Goal: Transaction & Acquisition: Book appointment/travel/reservation

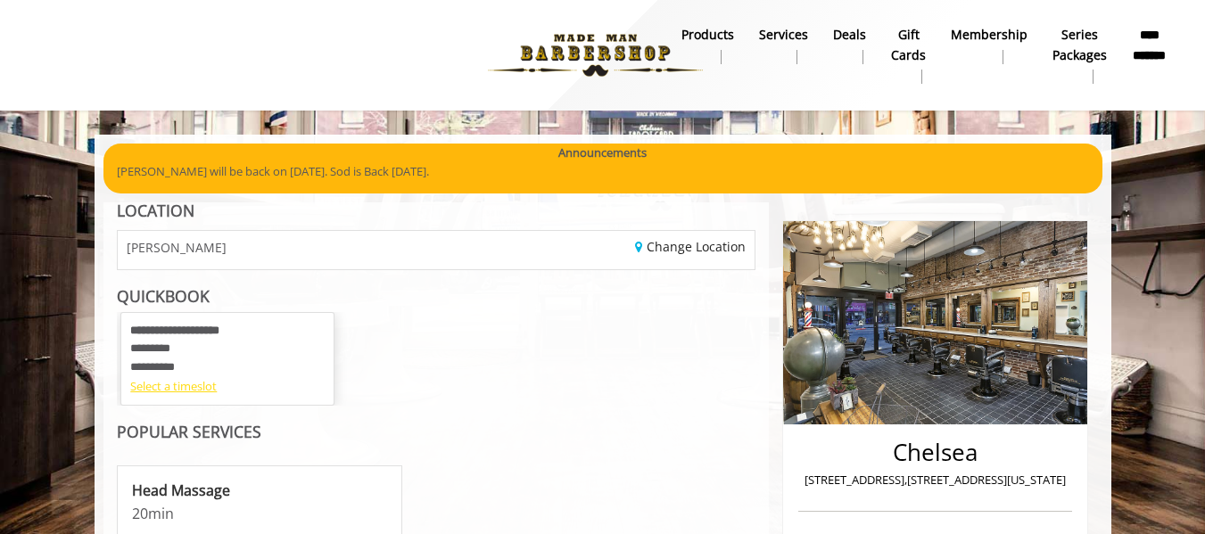
click at [194, 393] on div "Select a timeslot" at bounding box center [227, 386] width 194 height 19
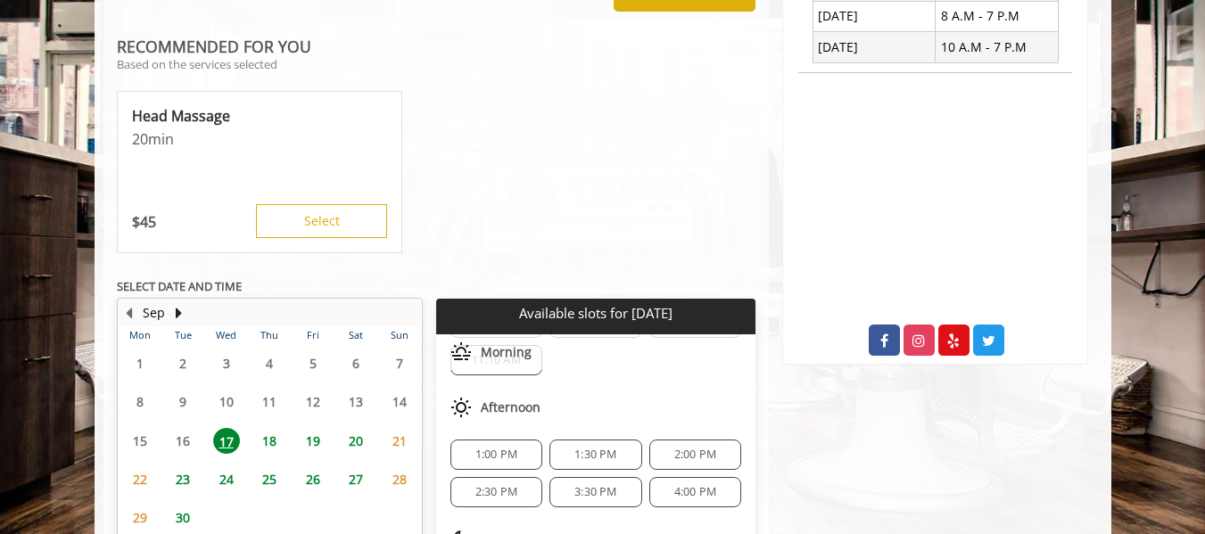
scroll to position [871, 0]
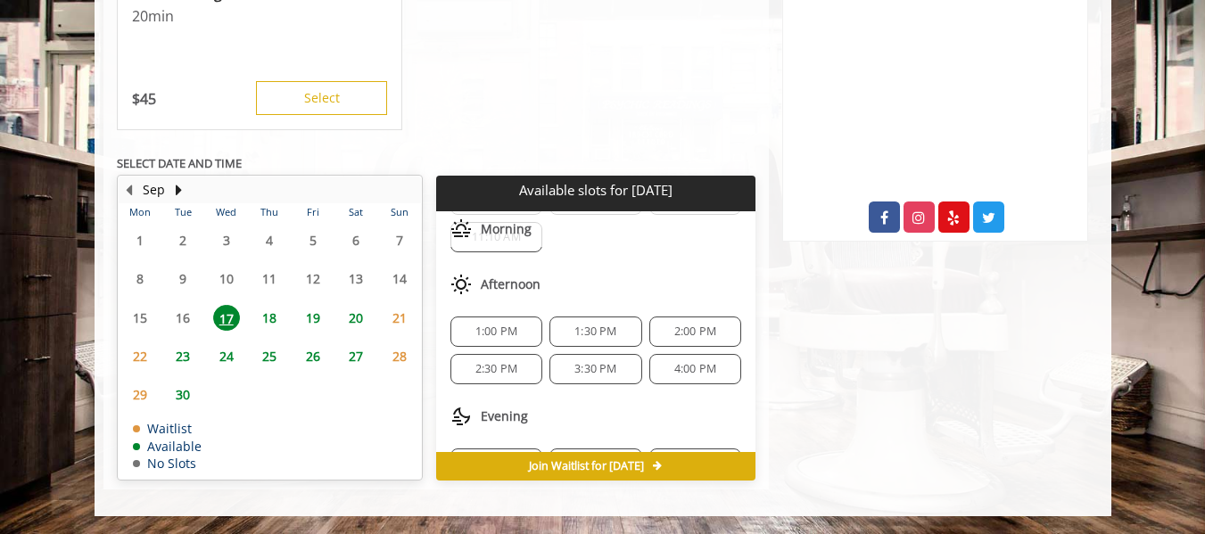
click at [503, 332] on span "1:00 PM" at bounding box center [496, 332] width 42 height 14
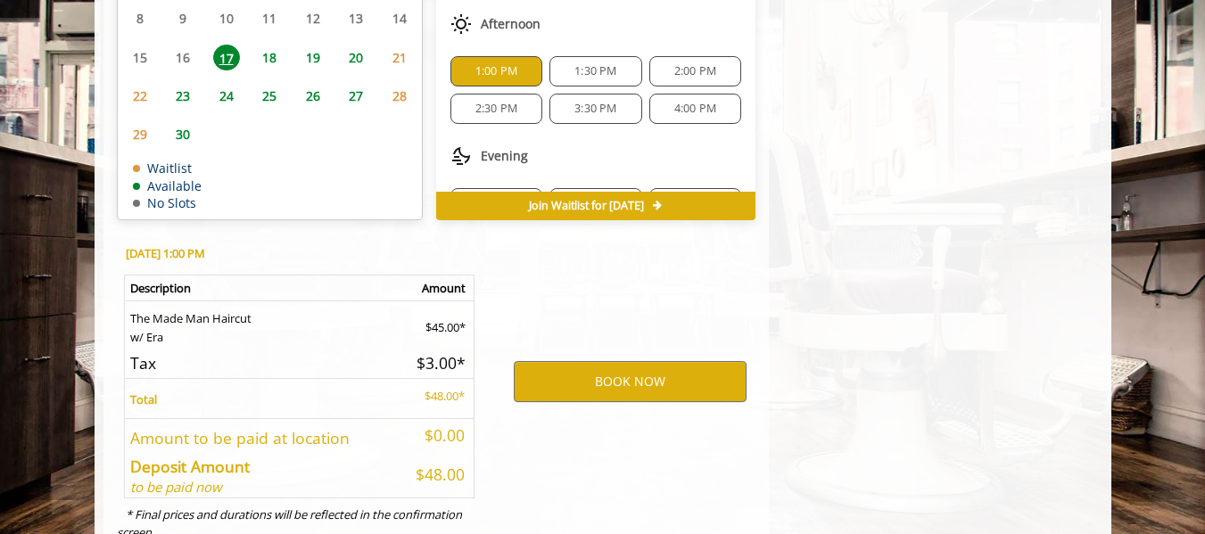
scroll to position [1192, 0]
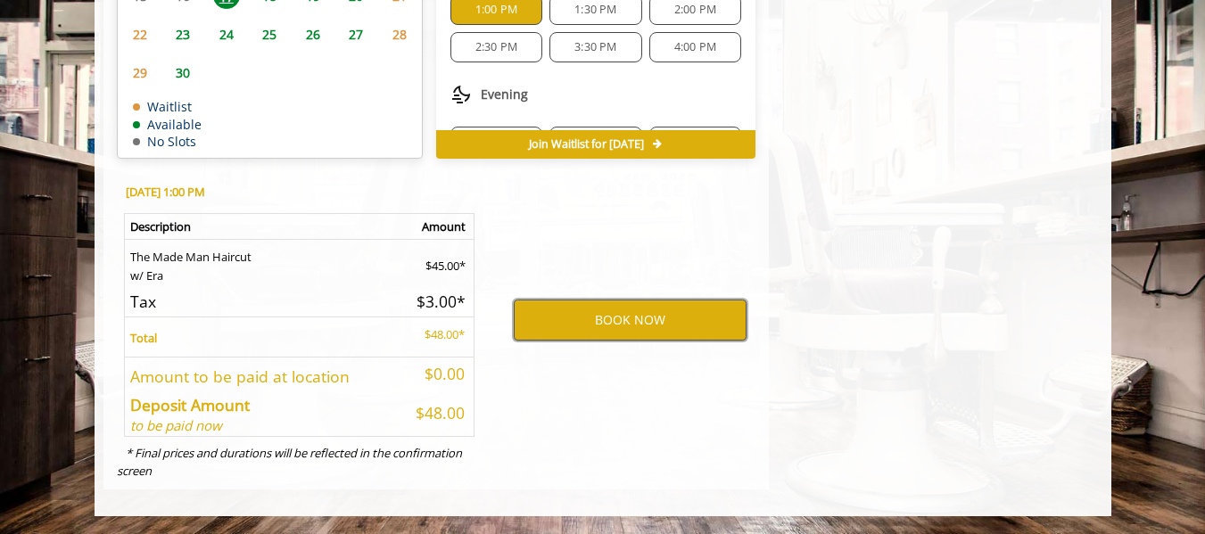
click at [551, 328] on button "BOOK NOW" at bounding box center [630, 320] width 233 height 41
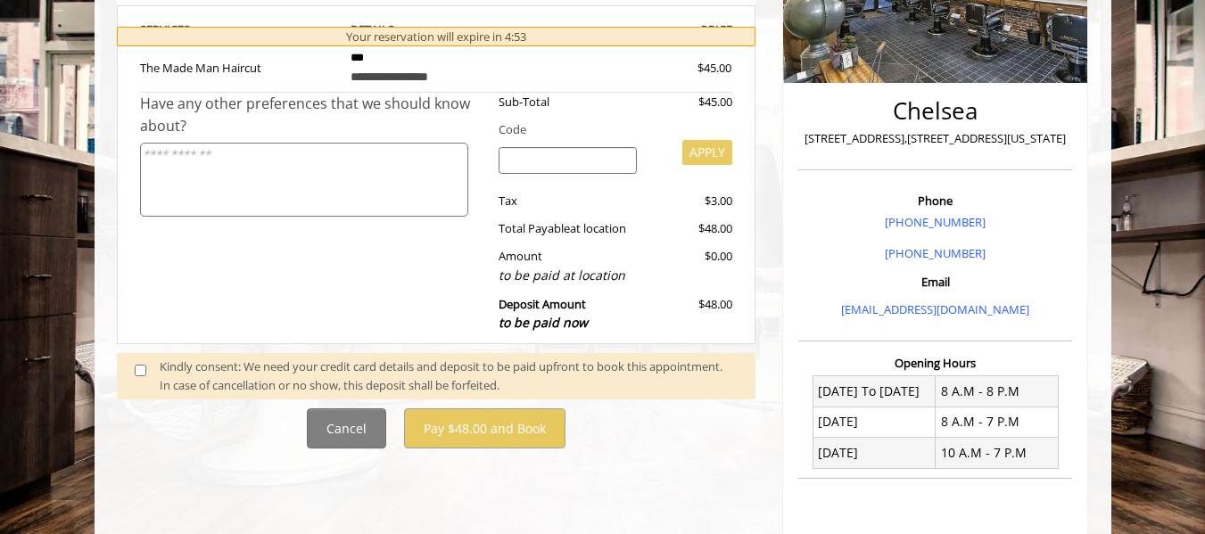
scroll to position [342, 0]
click at [157, 359] on span at bounding box center [147, 375] width 53 height 37
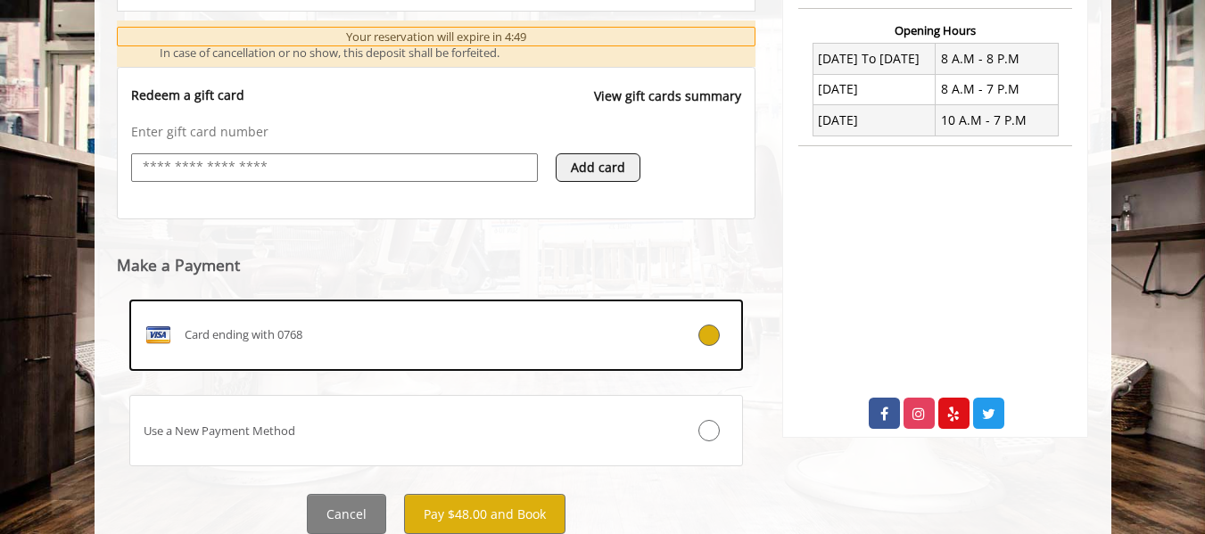
scroll to position [738, 0]
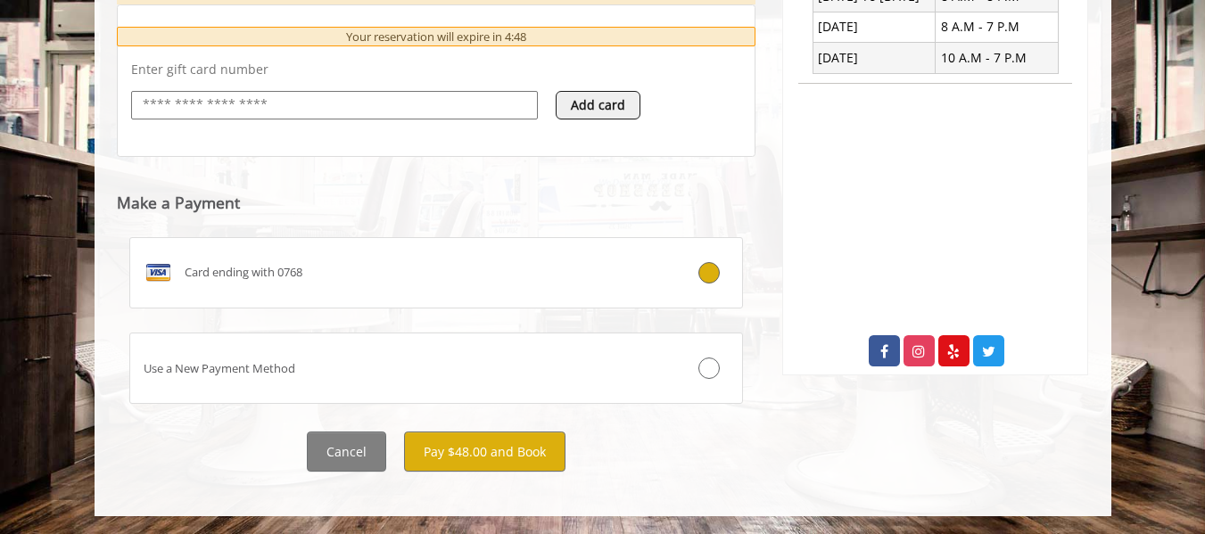
drag, startPoint x: 520, startPoint y: 497, endPoint x: 557, endPoint y: 416, distance: 89.4
click at [542, 461] on button "Pay $48.00 and Book" at bounding box center [484, 452] width 161 height 40
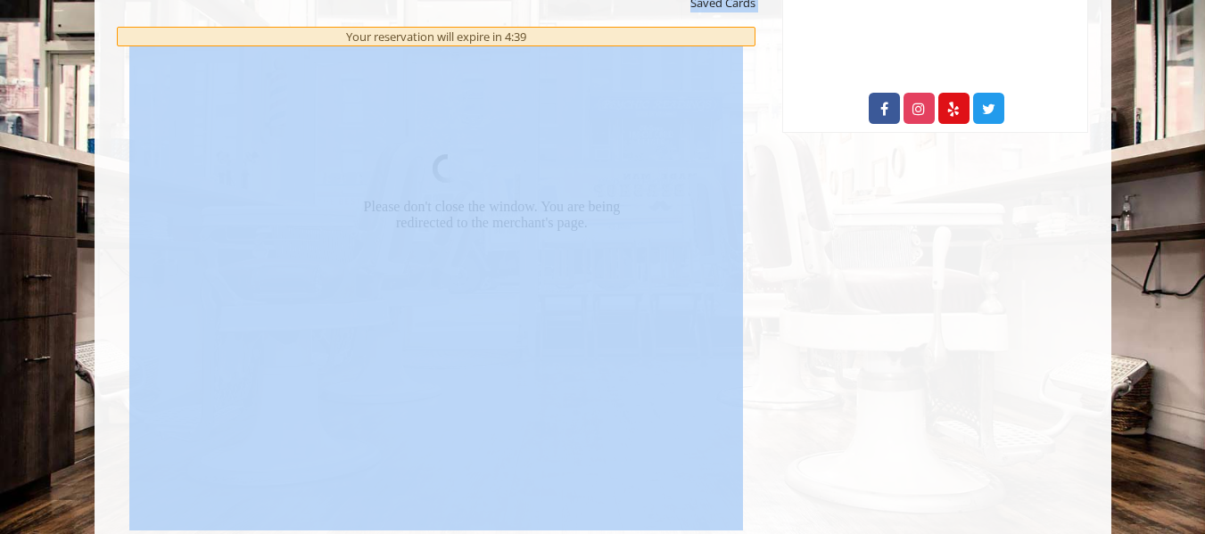
scroll to position [976, 0]
